Goal: Check status

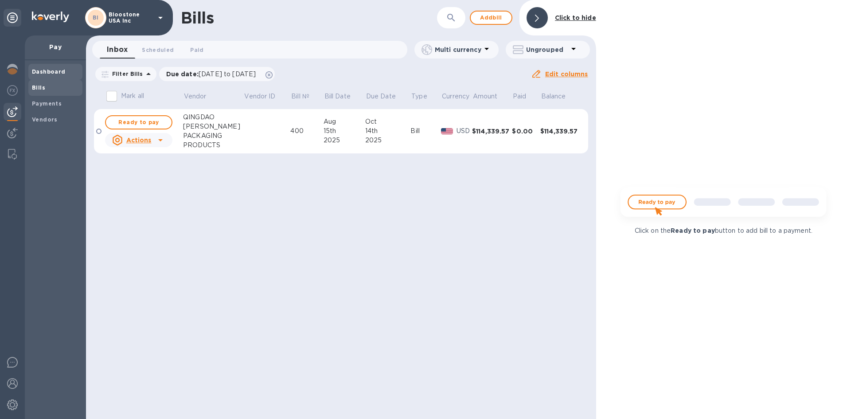
click at [45, 74] on b "Dashboard" at bounding box center [49, 71] width 34 height 7
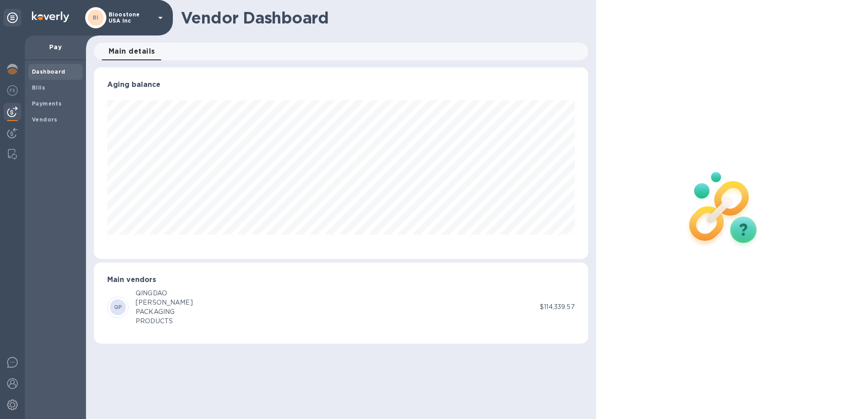
scroll to position [191, 494]
click at [37, 105] on b "Payments" at bounding box center [47, 103] width 30 height 7
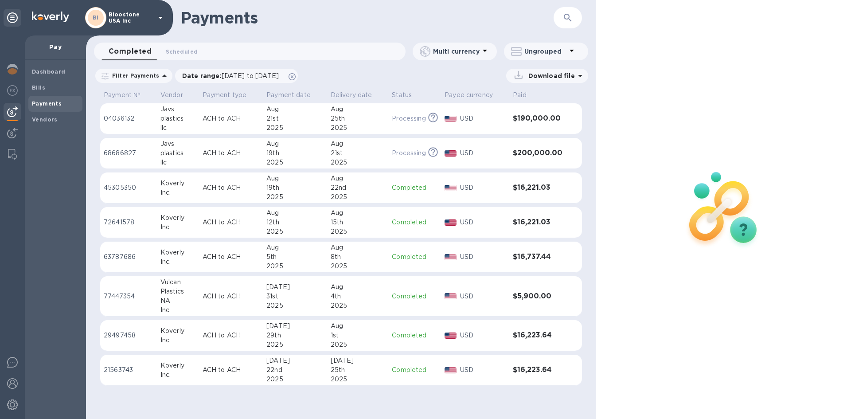
click at [118, 20] on p "Bloostone USA Inc" at bounding box center [131, 18] width 44 height 12
click at [46, 76] on span "Dashboard" at bounding box center [49, 71] width 34 height 9
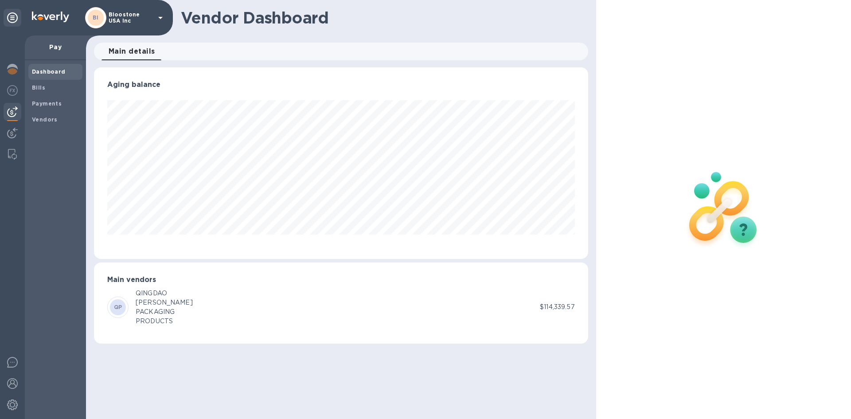
scroll to position [191, 494]
click at [12, 90] on img at bounding box center [12, 90] width 11 height 11
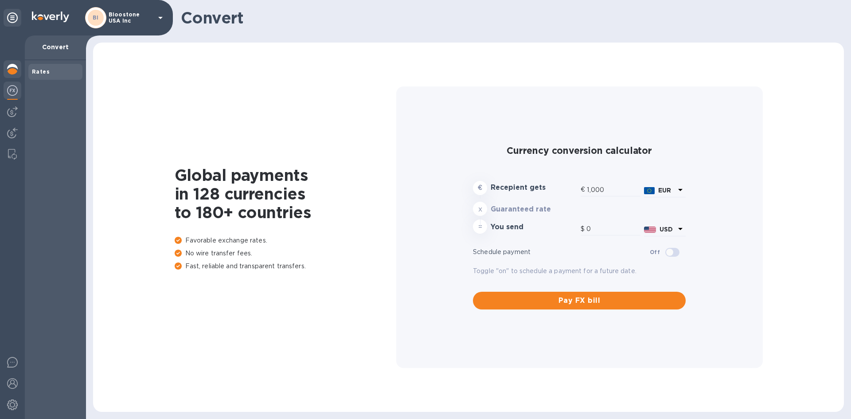
type input "1,168.72"
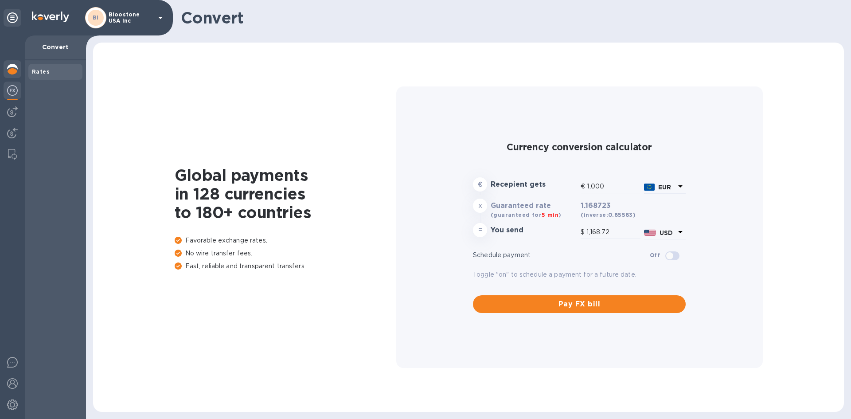
click at [15, 70] on img at bounding box center [12, 69] width 11 height 11
